Goal: Task Accomplishment & Management: Complete application form

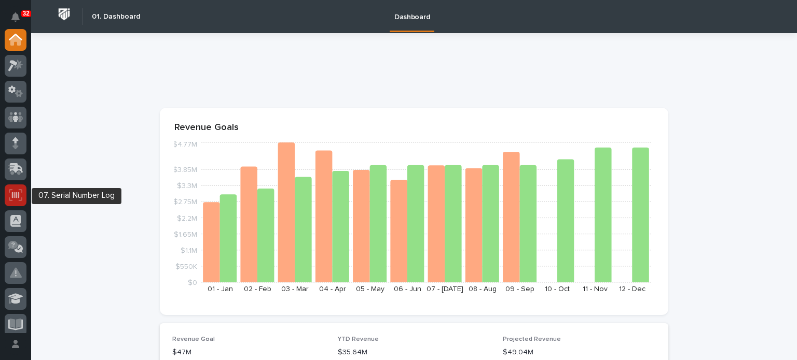
click at [16, 187] on div at bounding box center [16, 196] width 22 height 22
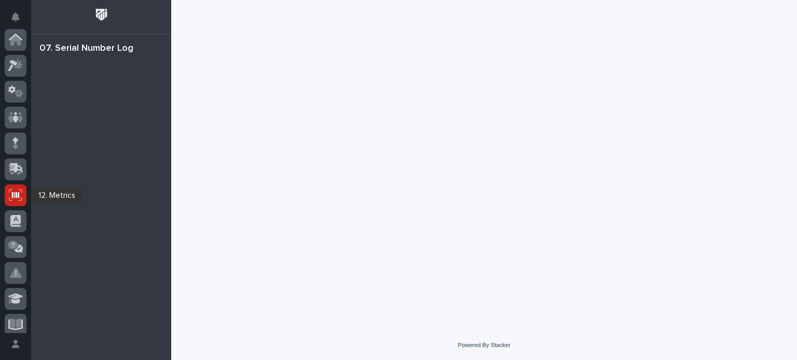
scroll to position [156, 0]
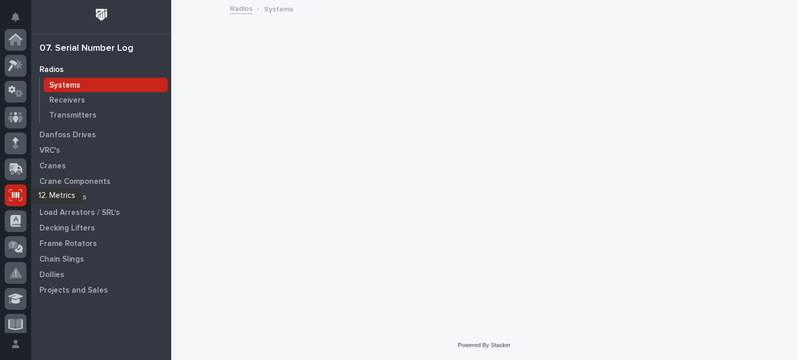
scroll to position [156, 0]
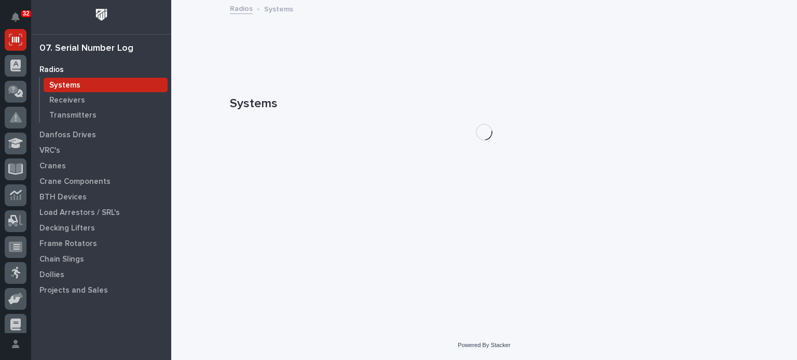
click at [106, 8] on img at bounding box center [101, 14] width 19 height 19
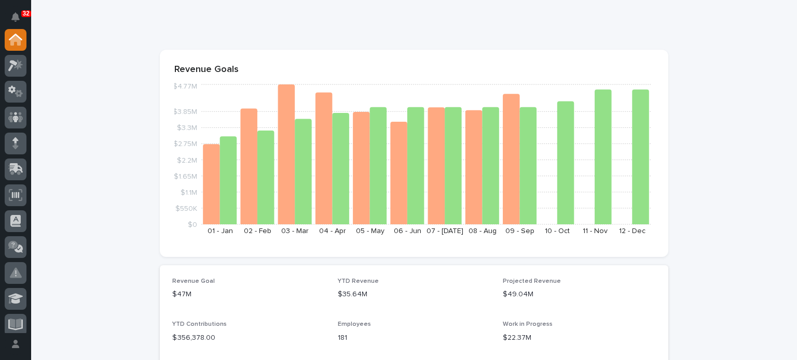
scroll to position [60, 0]
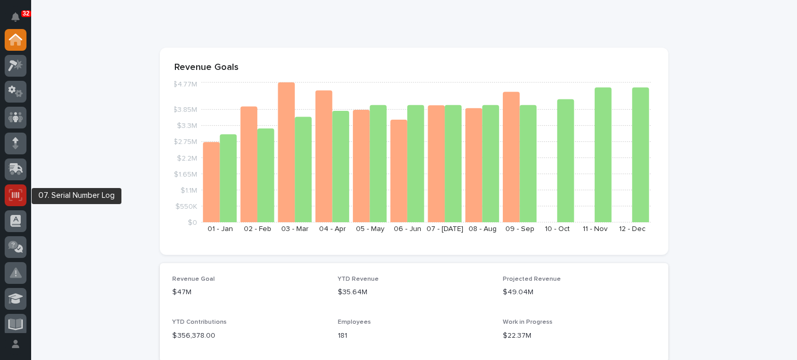
click at [16, 193] on icon at bounding box center [15, 195] width 7 height 6
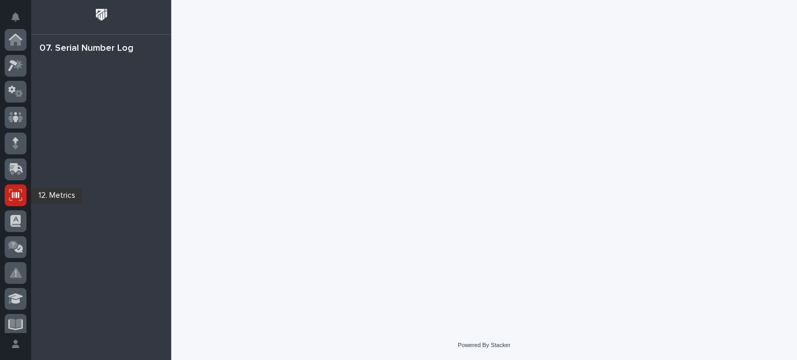
scroll to position [156, 0]
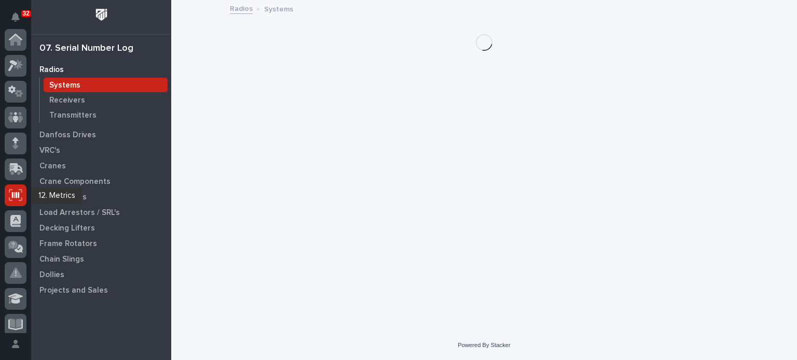
scroll to position [156, 0]
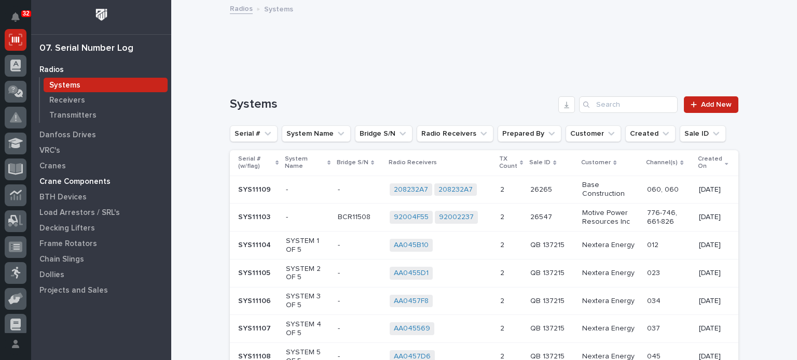
click at [60, 181] on p "Crane Components" at bounding box center [74, 181] width 71 height 9
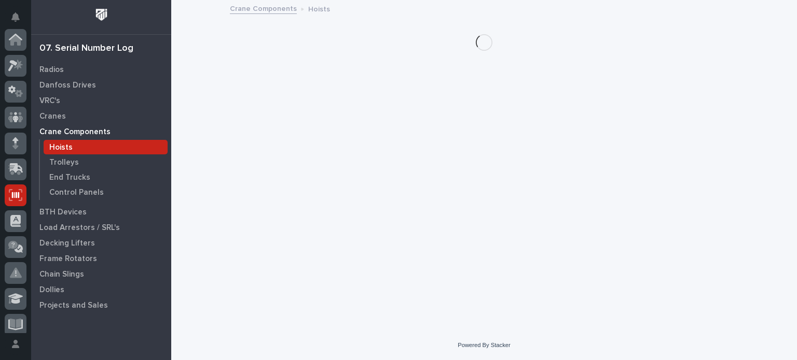
scroll to position [156, 0]
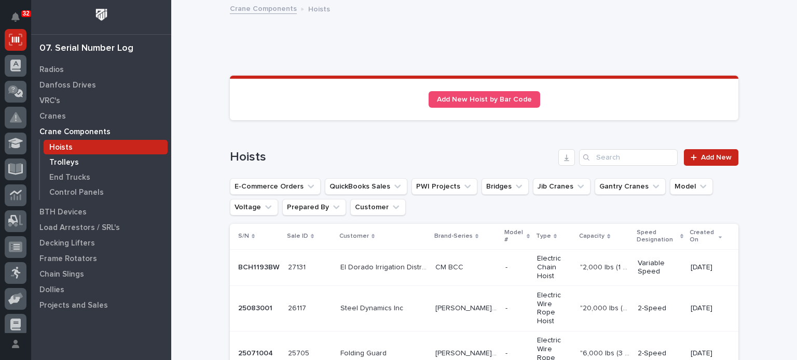
click at [66, 163] on p "Trolleys" at bounding box center [64, 162] width 30 height 9
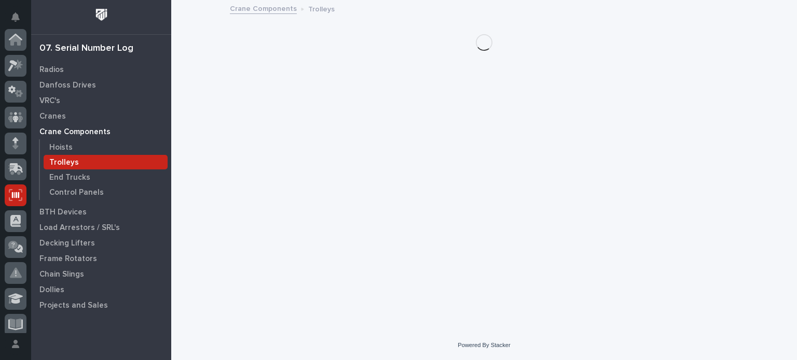
scroll to position [156, 0]
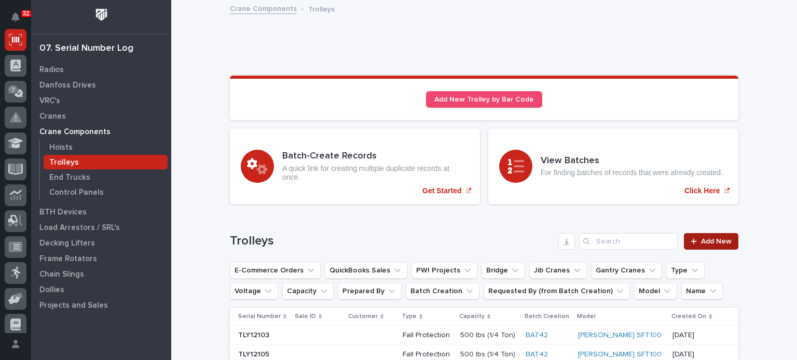
click at [705, 238] on span "Add New" at bounding box center [716, 241] width 31 height 7
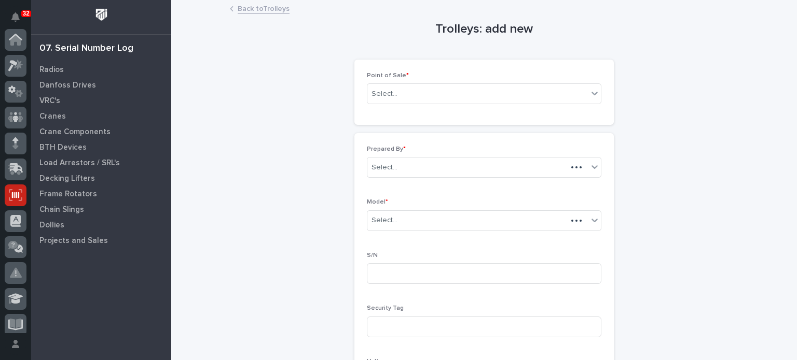
scroll to position [156, 0]
click at [581, 87] on div "Select..." at bounding box center [477, 94] width 220 height 17
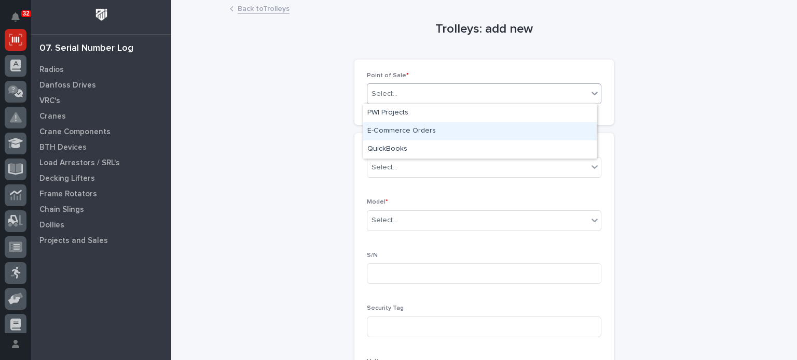
click at [523, 131] on div "E-Commerce Orders" at bounding box center [479, 131] width 233 height 18
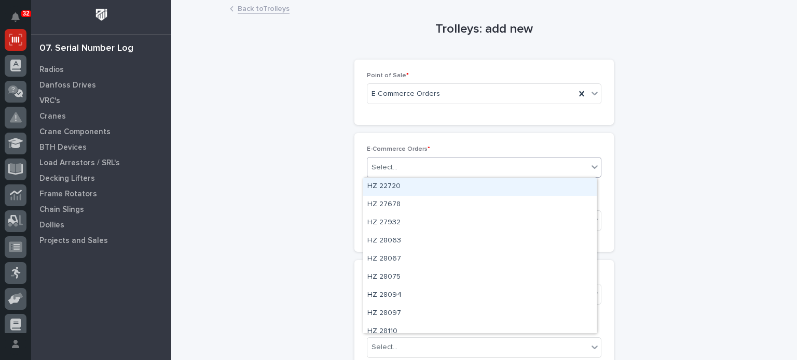
click at [500, 163] on div "Select..." at bounding box center [477, 167] width 220 height 17
type input "********"
click at [496, 185] on div "ZO 55354826" at bounding box center [479, 187] width 233 height 18
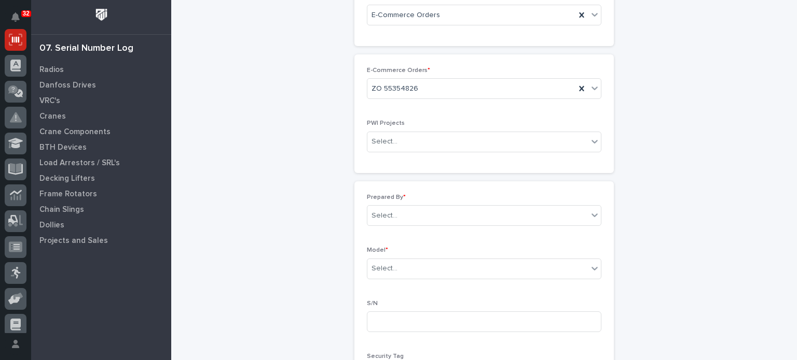
scroll to position [80, 0]
click at [591, 215] on icon at bounding box center [594, 214] width 10 height 10
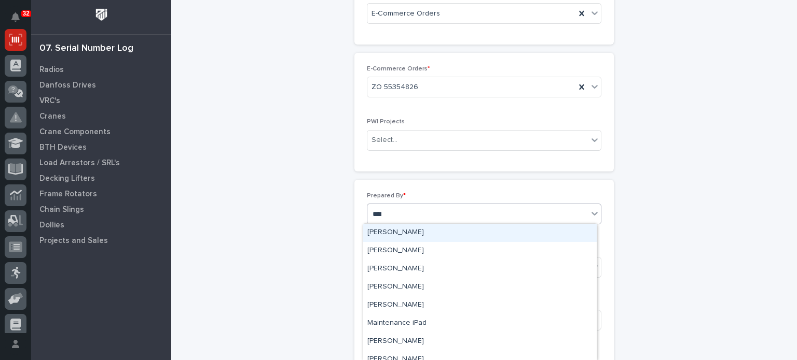
type input "*****"
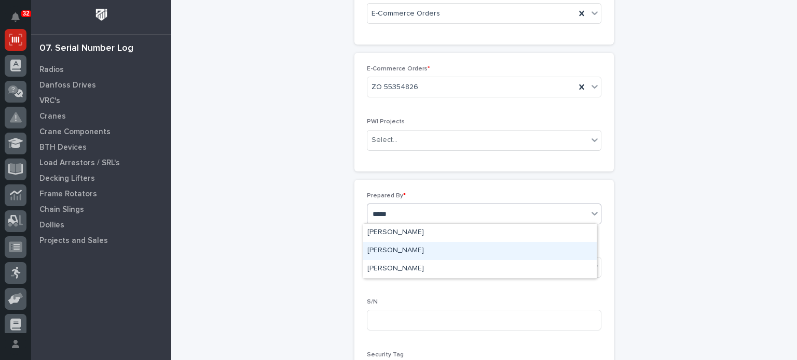
click at [572, 246] on div "[PERSON_NAME]" at bounding box center [479, 251] width 233 height 18
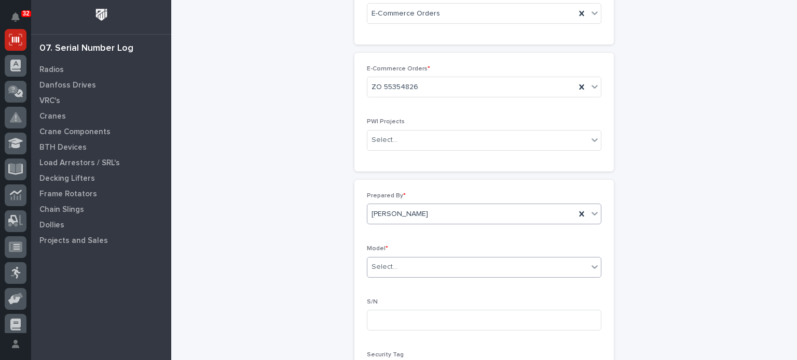
click at [557, 262] on div "Select..." at bounding box center [477, 267] width 220 height 17
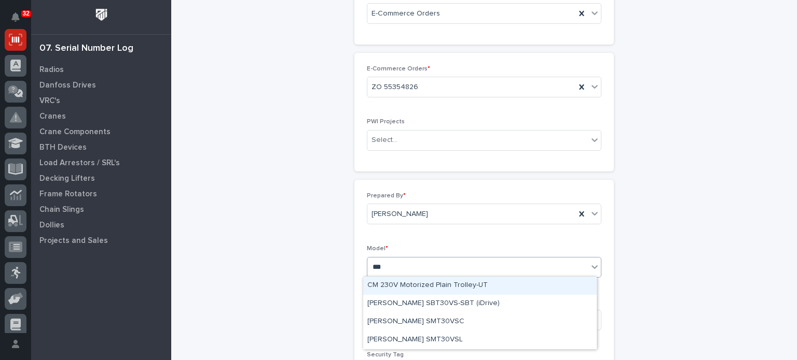
type input "****"
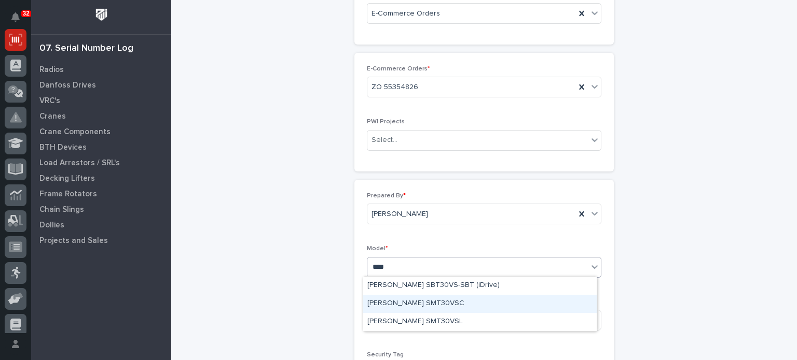
click at [539, 310] on div "Starke SMT30VSC" at bounding box center [479, 304] width 233 height 18
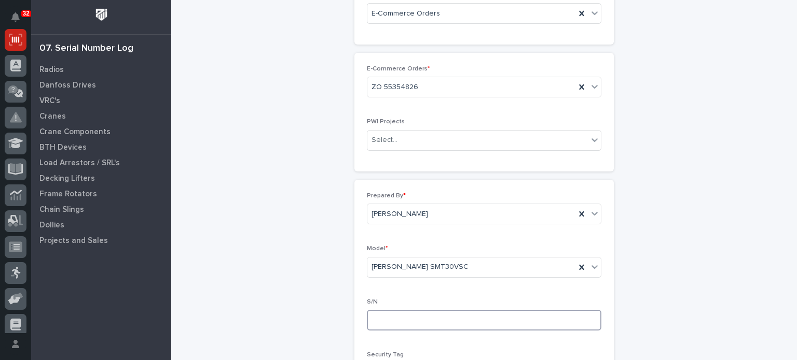
click at [537, 321] on input at bounding box center [484, 320] width 234 height 21
type input "25071075"
click at [674, 324] on div "Trolleys: add new Loading... Saving… Loading... Saving… Loading... Saving… Poin…" at bounding box center [484, 338] width 508 height 834
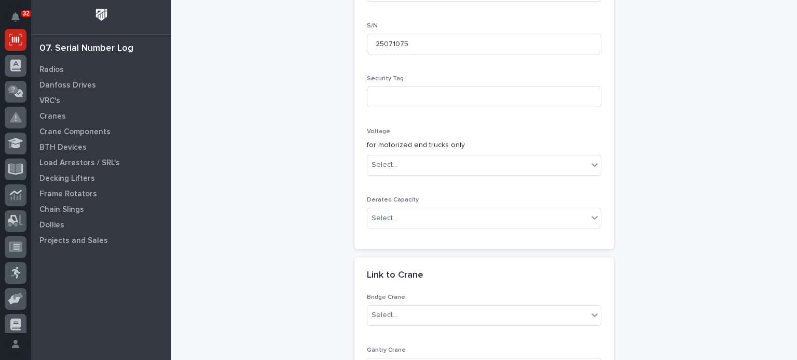
scroll to position [362, 0]
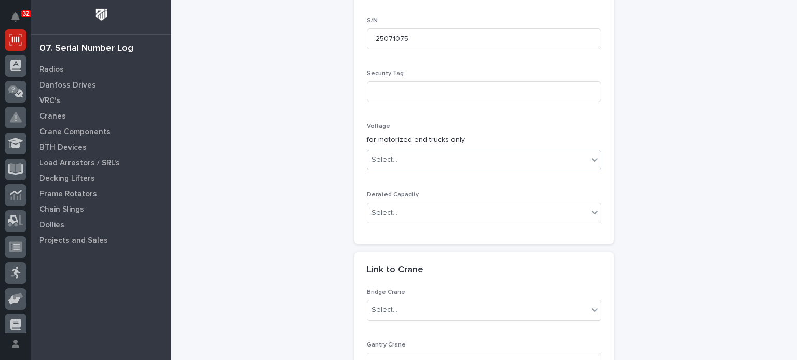
click at [588, 162] on div at bounding box center [594, 159] width 12 height 19
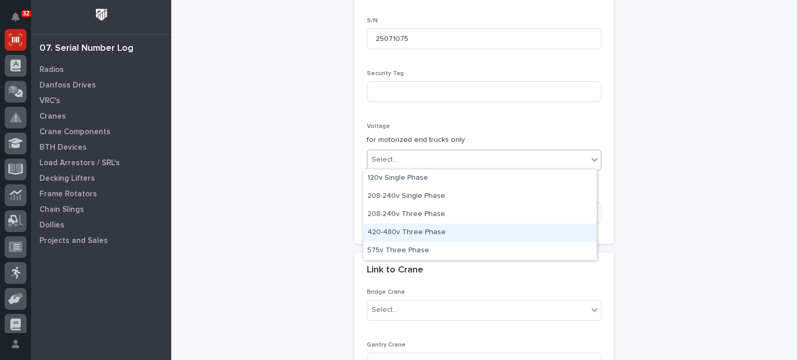
click at [538, 227] on div "420-480v Three Phase" at bounding box center [479, 233] width 233 height 18
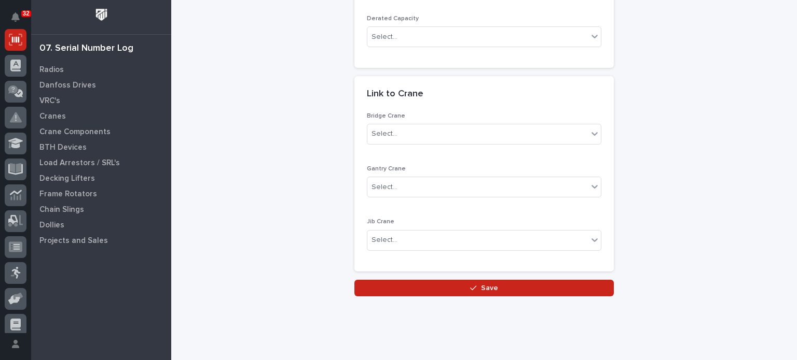
scroll to position [539, 0]
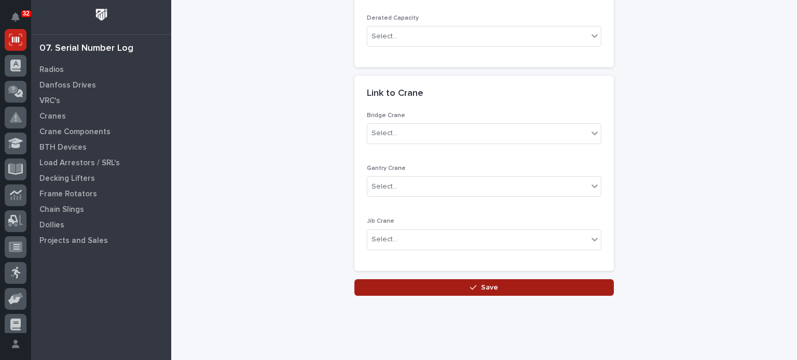
click at [521, 284] on button "Save" at bounding box center [483, 288] width 259 height 17
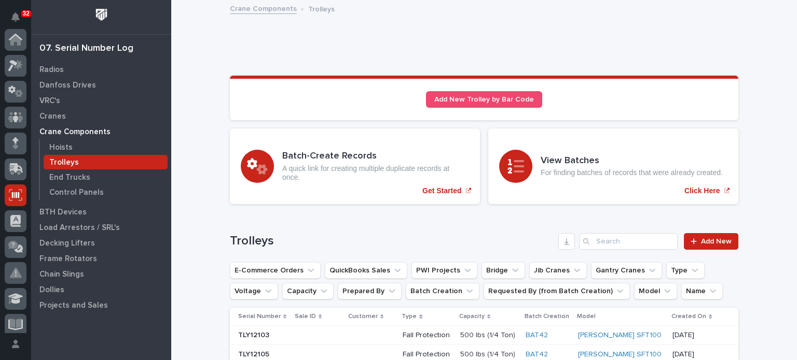
scroll to position [156, 0]
click at [643, 240] on input "Search" at bounding box center [628, 241] width 99 height 17
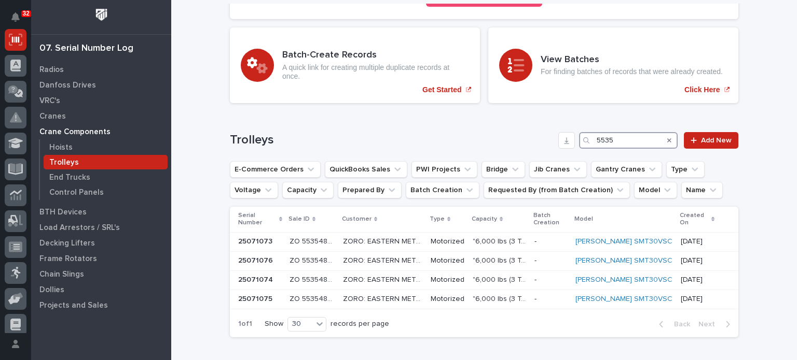
scroll to position [102, 0]
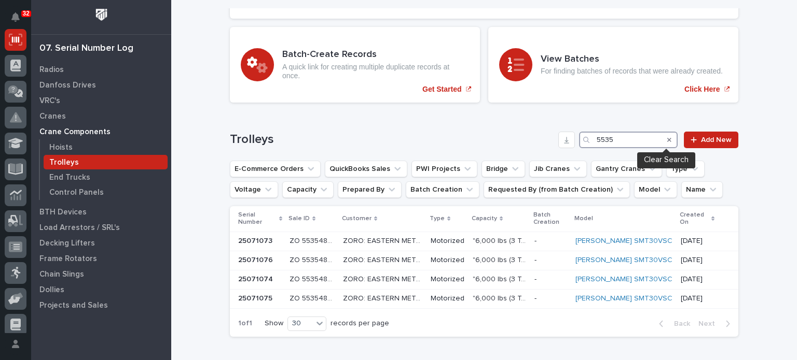
type input "5535"
